Goal: Task Accomplishment & Management: Use online tool/utility

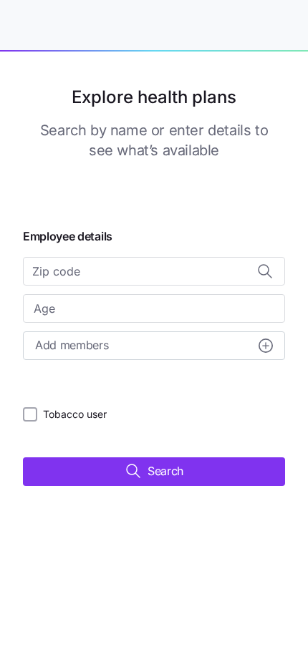
click at [97, 270] on input at bounding box center [154, 271] width 262 height 29
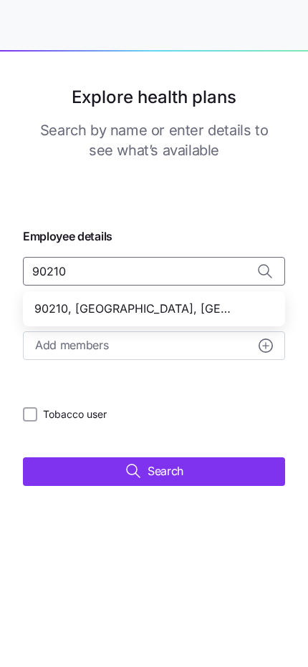
click at [137, 310] on span "90210, [GEOGRAPHIC_DATA], [GEOGRAPHIC_DATA]" at bounding box center [134, 309] width 200 height 18
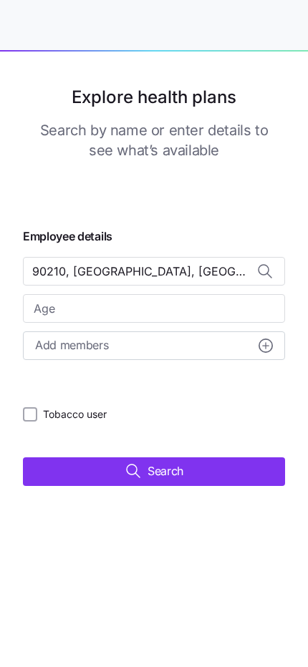
type input "90210, [GEOGRAPHIC_DATA], [GEOGRAPHIC_DATA]"
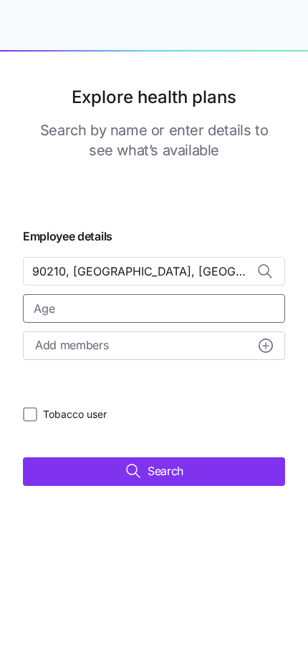
click at [108, 310] on input "text" at bounding box center [154, 308] width 262 height 29
type input "38"
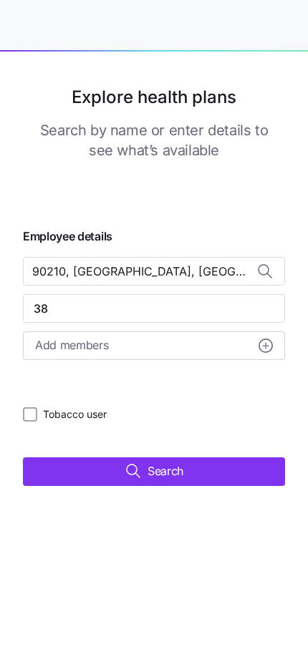
click at [126, 348] on div "Add members" at bounding box center [153, 345] width 237 height 18
click at [269, 377] on div "90210, [GEOGRAPHIC_DATA], [GEOGRAPHIC_DATA] 38 Add members Spouse Age Tobacco u…" at bounding box center [154, 323] width 262 height 132
click at [169, 473] on span "Search" at bounding box center [162, 471] width 41 height 18
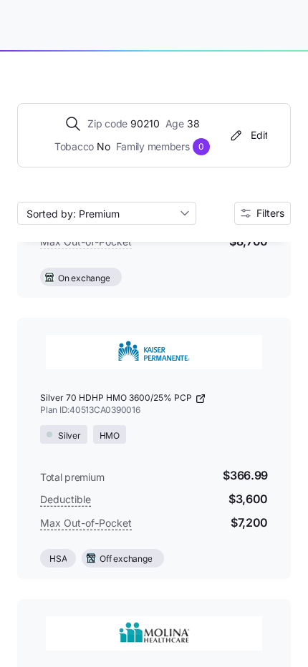
scroll to position [2033, 0]
